Goal: Information Seeking & Learning: Learn about a topic

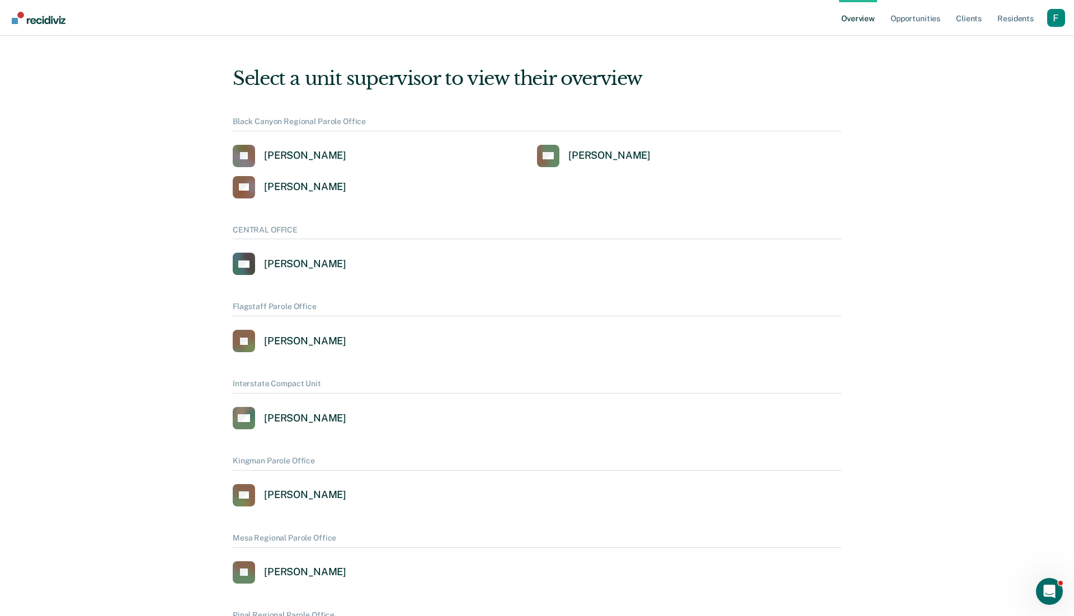
click at [1056, 19] on div "Profile dropdown button" at bounding box center [1056, 18] width 18 height 18
click at [986, 51] on link "Profile" at bounding box center [1011, 51] width 72 height 10
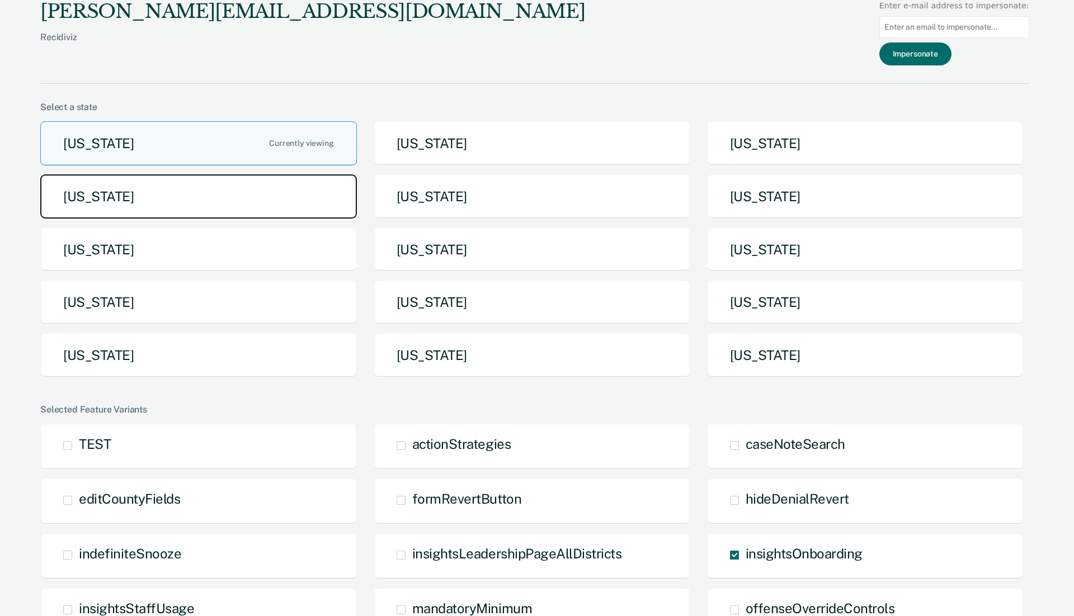
click at [272, 201] on button "[US_STATE]" at bounding box center [198, 197] width 317 height 44
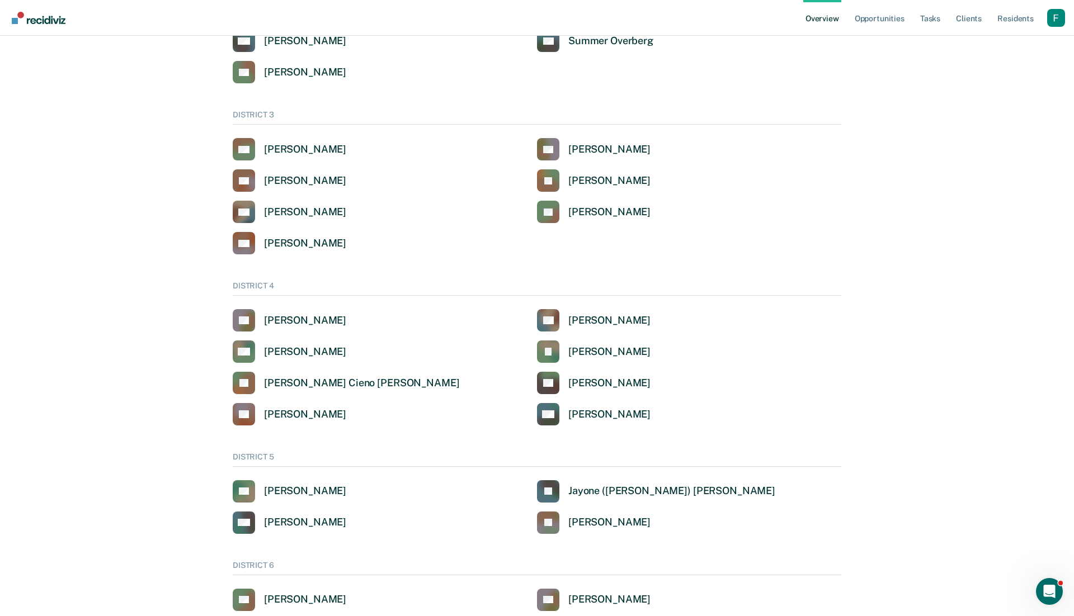
scroll to position [77, 0]
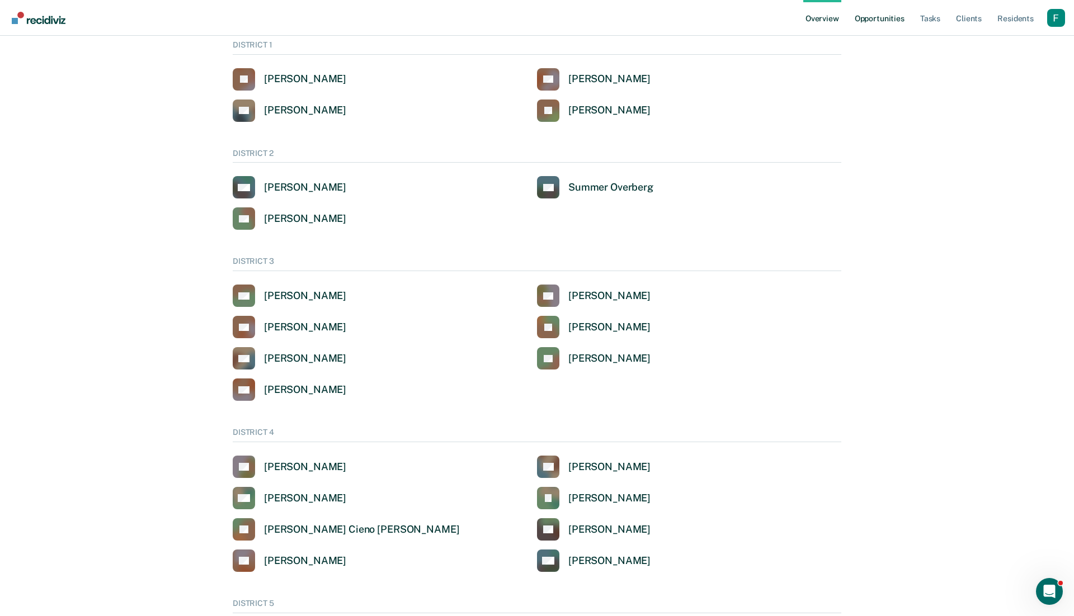
click at [876, 23] on link "Opportunities" at bounding box center [879, 18] width 54 height 36
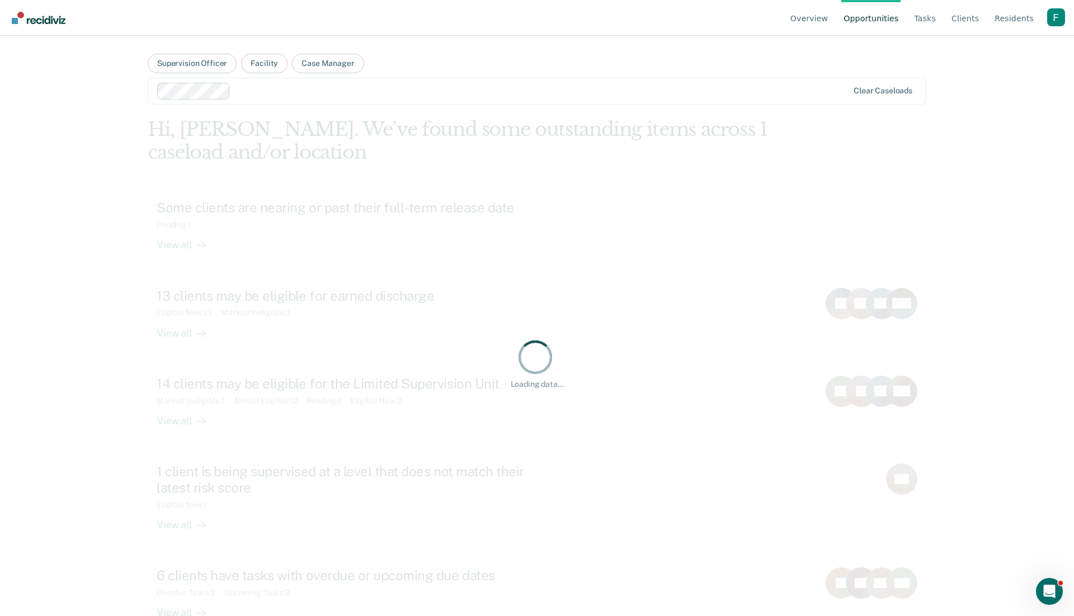
click at [1063, 16] on div "Profile dropdown button" at bounding box center [1056, 17] width 18 height 18
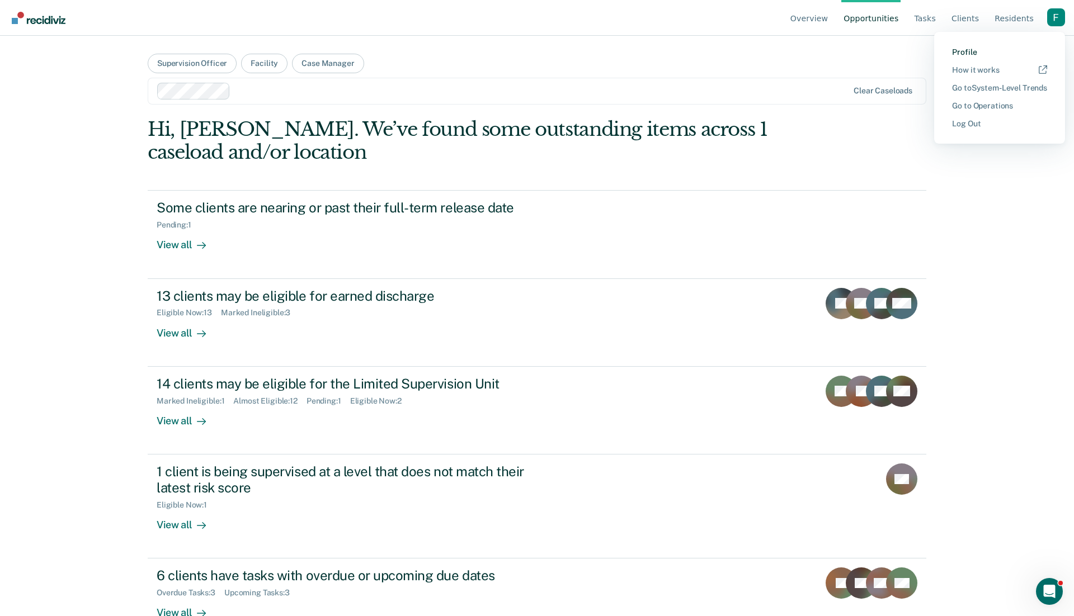
click at [962, 50] on link "Profile" at bounding box center [999, 53] width 95 height 10
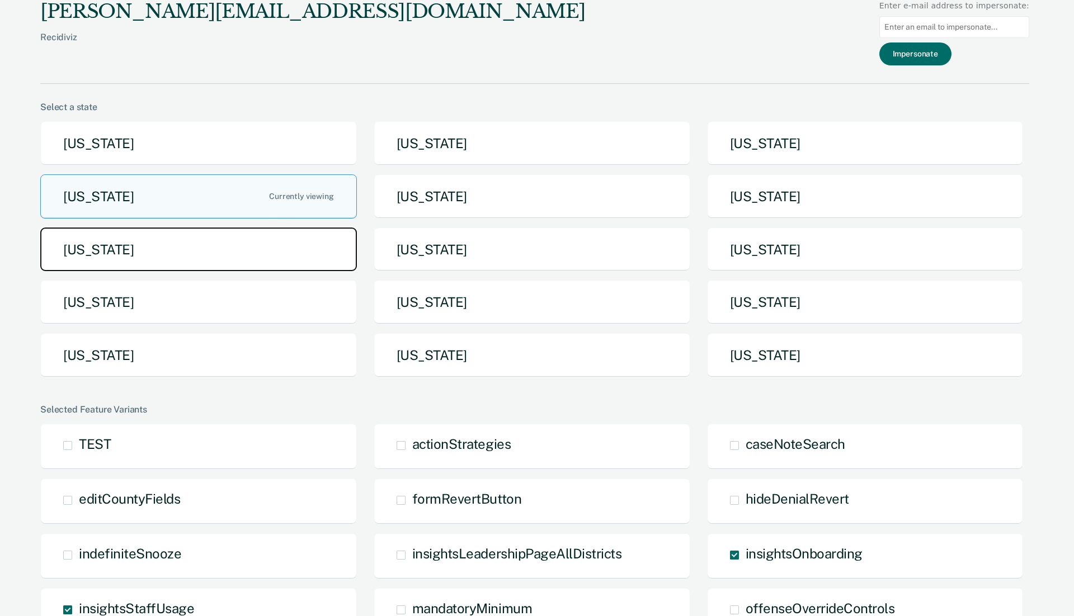
click at [306, 239] on button "[US_STATE]" at bounding box center [198, 250] width 317 height 44
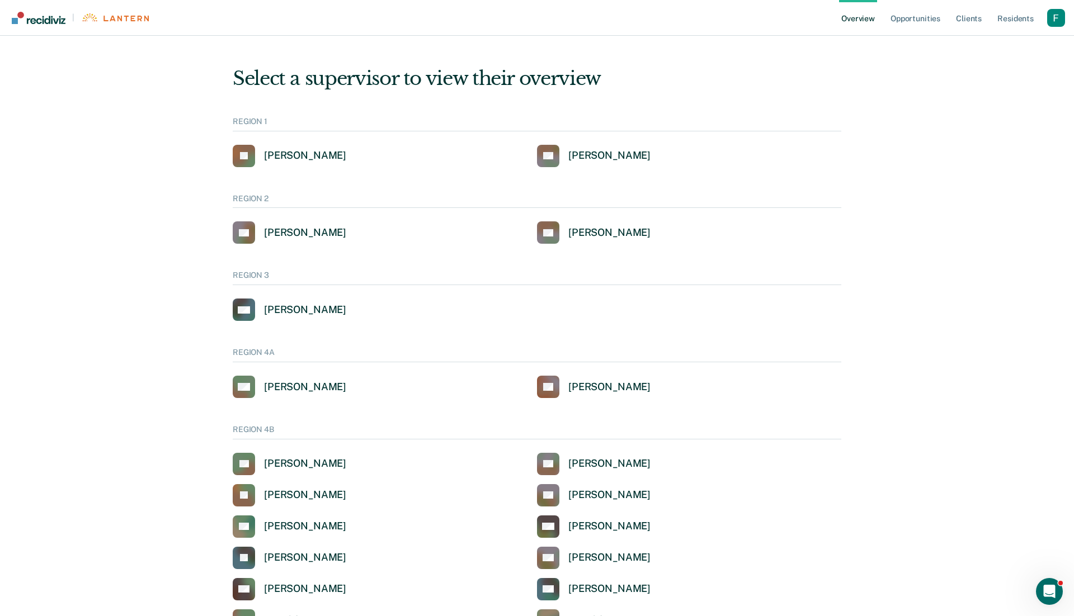
click at [1060, 25] on div "Profile dropdown button" at bounding box center [1056, 18] width 18 height 18
click at [985, 50] on link "Profile" at bounding box center [1011, 51] width 72 height 10
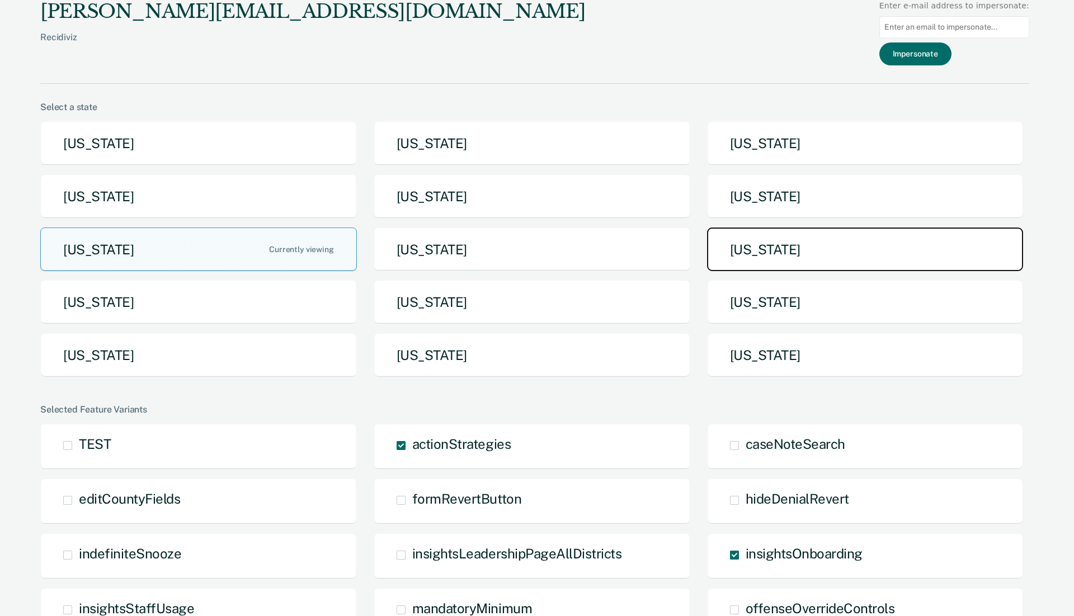
click at [795, 251] on button "[US_STATE]" at bounding box center [865, 250] width 317 height 44
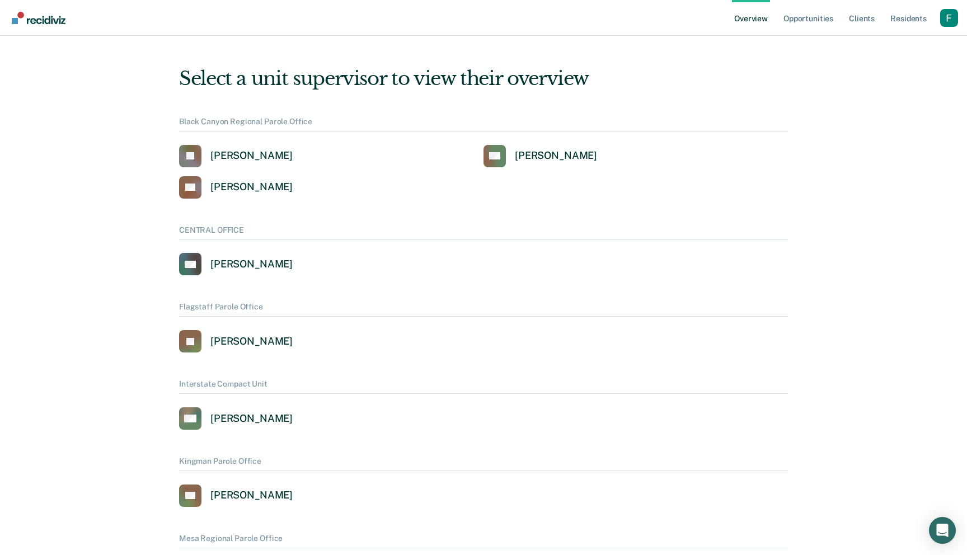
click at [950, 25] on div "Profile dropdown button" at bounding box center [949, 18] width 18 height 18
click at [873, 46] on link "Profile" at bounding box center [904, 44] width 90 height 9
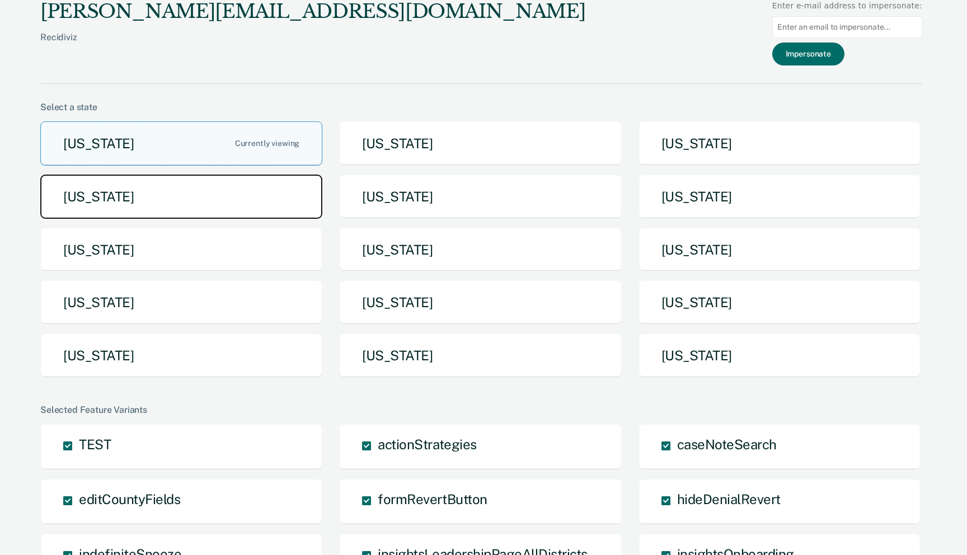
click at [227, 195] on button "[US_STATE]" at bounding box center [181, 197] width 282 height 44
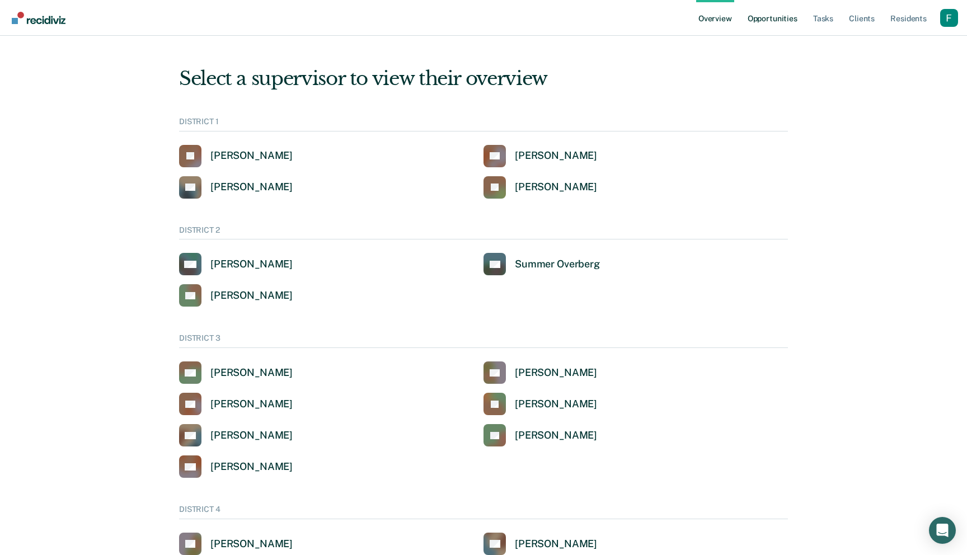
click at [790, 23] on link "Opportunities" at bounding box center [772, 18] width 54 height 36
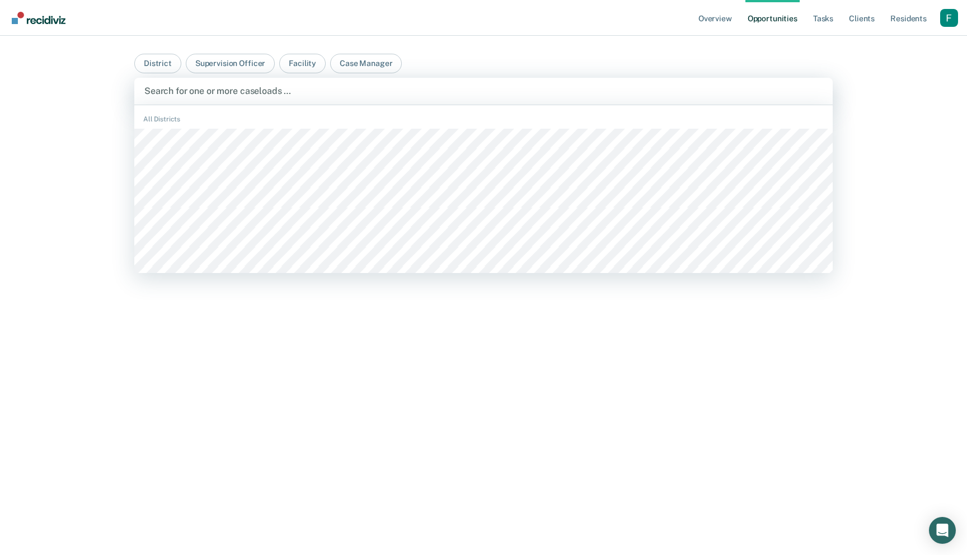
click at [213, 94] on div at bounding box center [483, 90] width 678 height 13
click at [462, 51] on main "District Supervision Officer Facility Case Manager DISTRICT 0, 1 of 433. 433 re…" at bounding box center [483, 282] width 725 height 492
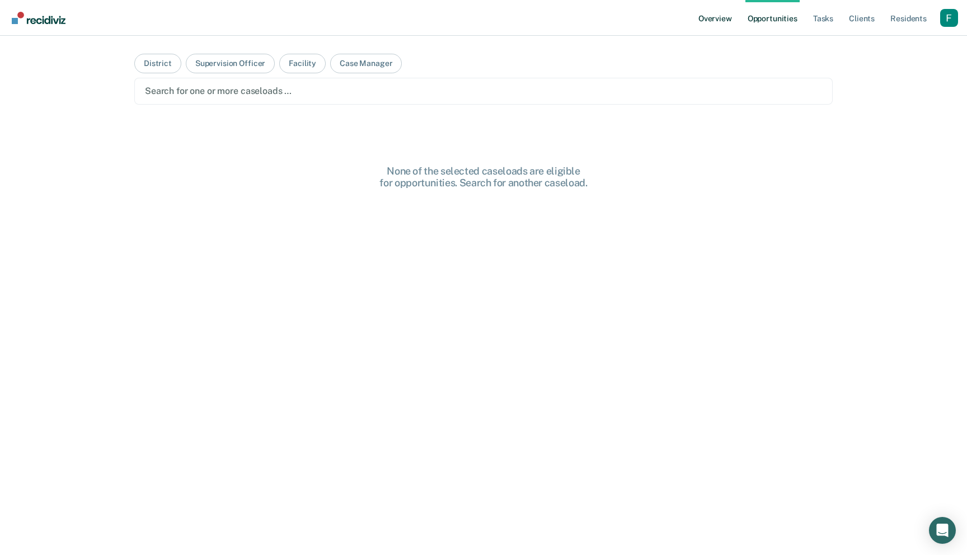
click at [725, 22] on link "Overview" at bounding box center [715, 18] width 38 height 36
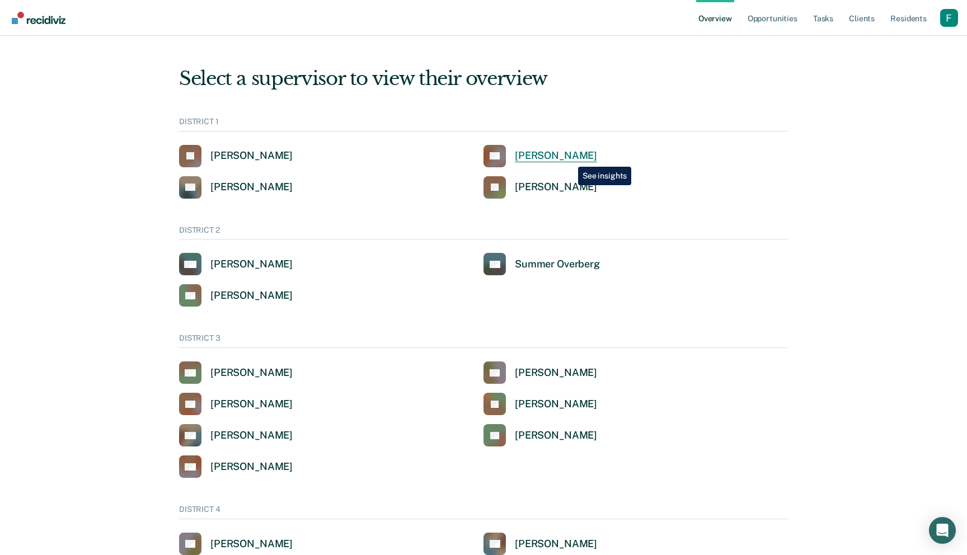
click at [569, 158] on div "[PERSON_NAME]" at bounding box center [556, 155] width 82 height 13
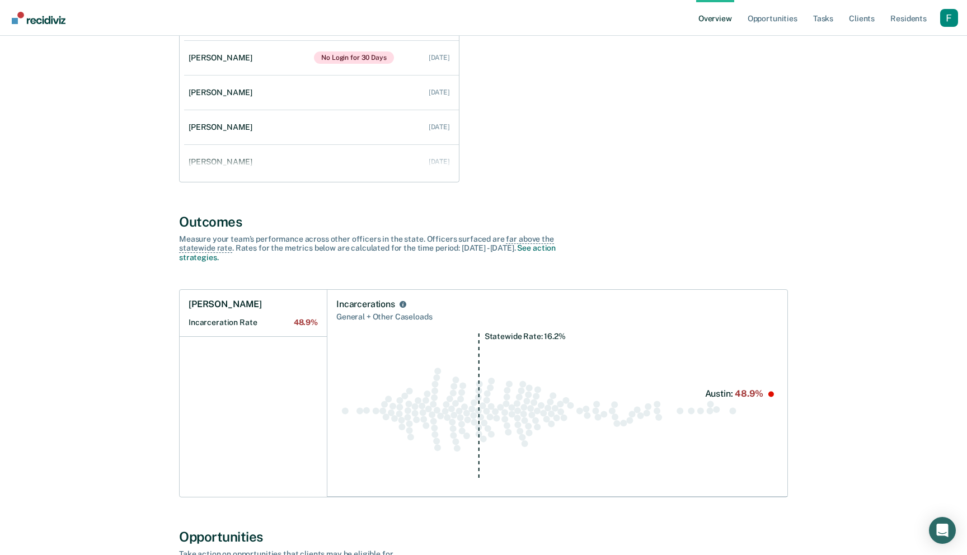
scroll to position [60, 0]
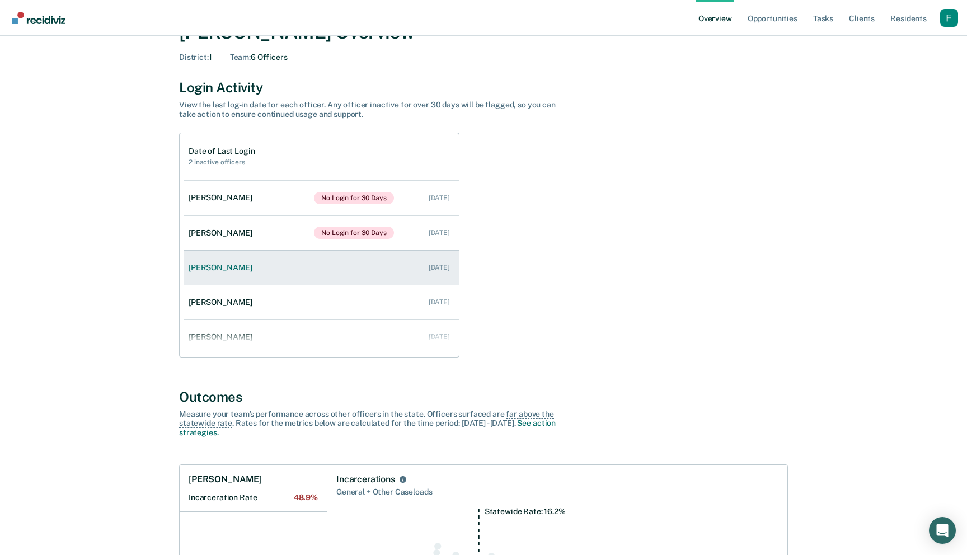
click at [388, 252] on link "[PERSON_NAME] [DATE]" at bounding box center [321, 268] width 275 height 32
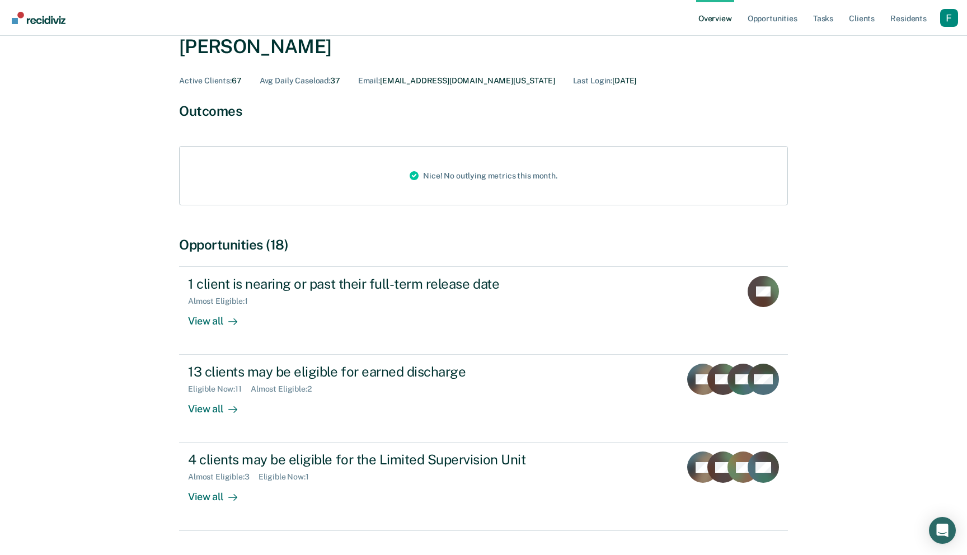
scroll to position [59, 0]
